Goal: Task Accomplishment & Management: Complete application form

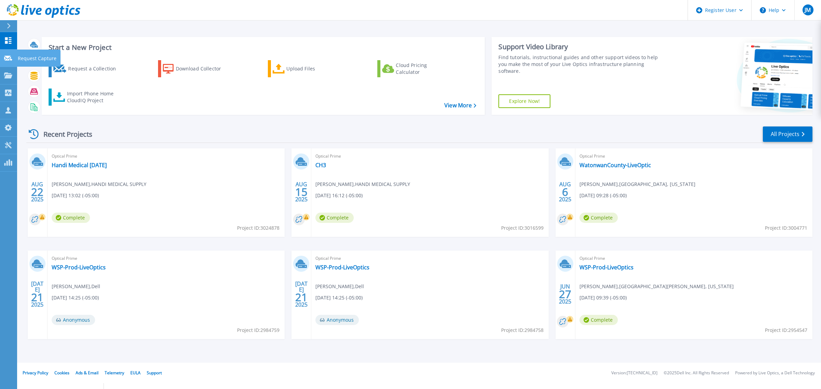
click at [7, 57] on icon at bounding box center [8, 58] width 8 height 5
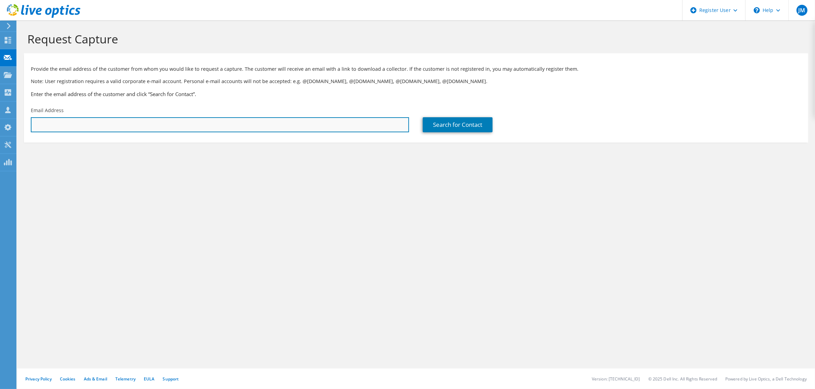
click at [208, 121] on input "text" at bounding box center [220, 124] width 378 height 15
paste input "[PERSON_NAME][EMAIL_ADDRESS][PERSON_NAME][PERSON_NAME][DOMAIN_NAME]"
type input "[PERSON_NAME][EMAIL_ADDRESS][PERSON_NAME][PERSON_NAME][DOMAIN_NAME]"
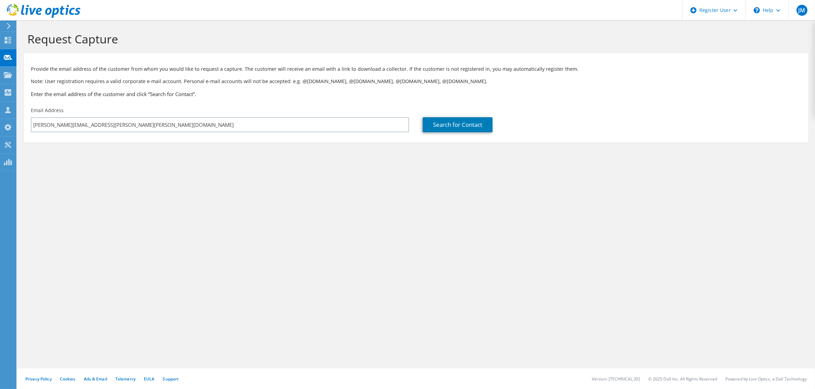
click at [480, 133] on div "Search for Contact" at bounding box center [612, 120] width 392 height 32
click at [477, 126] on link "Search for Contact" at bounding box center [458, 124] width 70 height 15
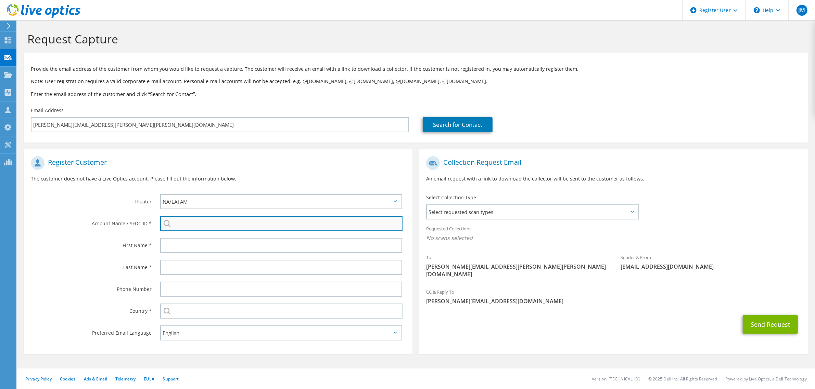
click at [202, 223] on input "search" at bounding box center [281, 223] width 242 height 15
click at [203, 232] on li "[PERSON_NAME] : 2224691467" at bounding box center [199, 229] width 79 height 8
type input "[PERSON_NAME] : 2224691467"
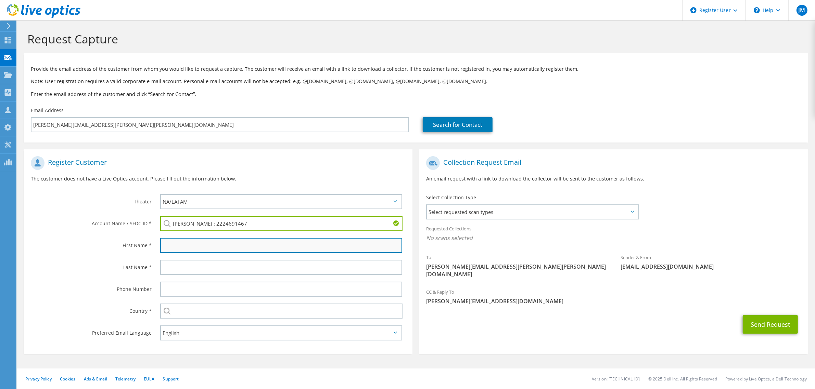
click at [203, 239] on input "text" at bounding box center [281, 245] width 242 height 15
type input "[PERSON_NAME]"
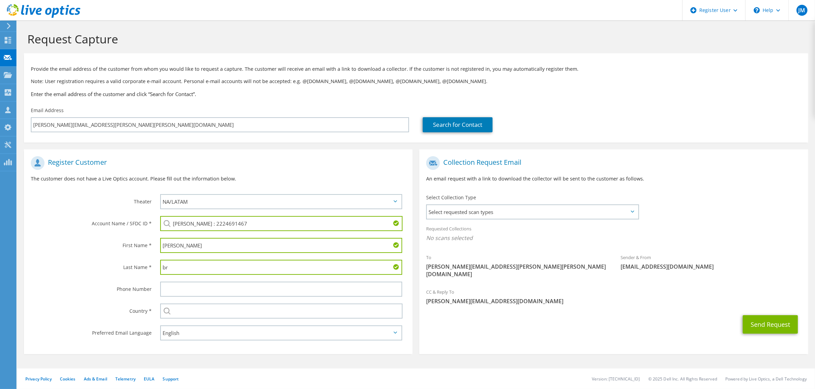
type input "b"
type input "[PERSON_NAME]"
click at [211, 317] on input "text" at bounding box center [281, 311] width 242 height 15
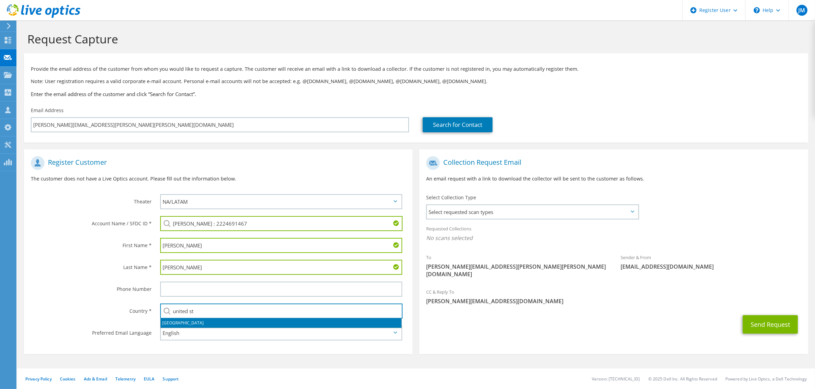
click at [209, 324] on li "[GEOGRAPHIC_DATA]" at bounding box center [281, 324] width 241 height 10
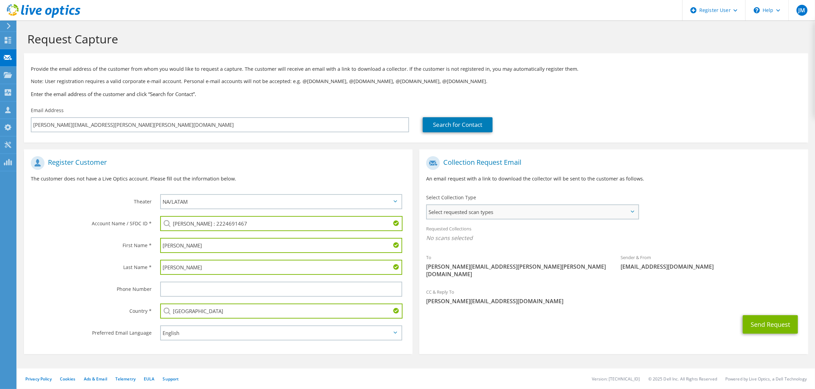
type input "[GEOGRAPHIC_DATA]"
click at [586, 207] on span "Select requested scan types" at bounding box center [532, 212] width 211 height 14
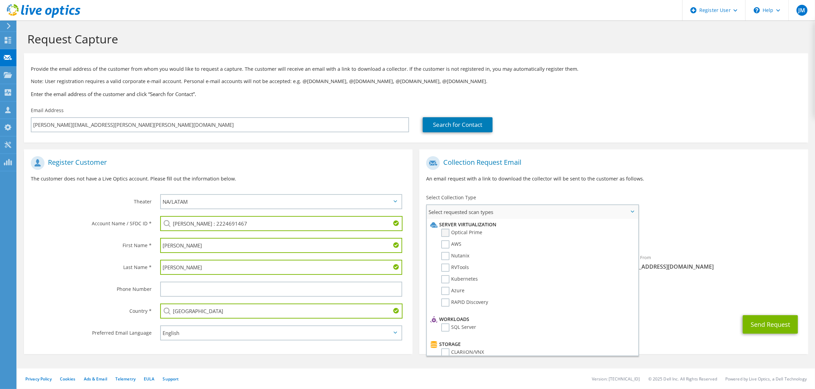
click at [457, 233] on label "Optical Prime" at bounding box center [461, 233] width 41 height 8
click at [0, 0] on input "Optical Prime" at bounding box center [0, 0] width 0 height 0
click at [642, 214] on div "Select Collection Type Select requested scan types Server Virtualization Optica…" at bounding box center [532, 206] width 227 height 31
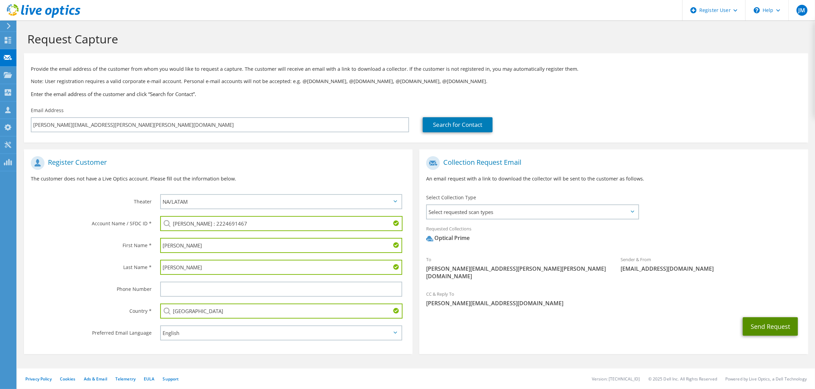
click at [760, 318] on button "Send Request" at bounding box center [770, 327] width 55 height 18
